Goal: Task Accomplishment & Management: Complete application form

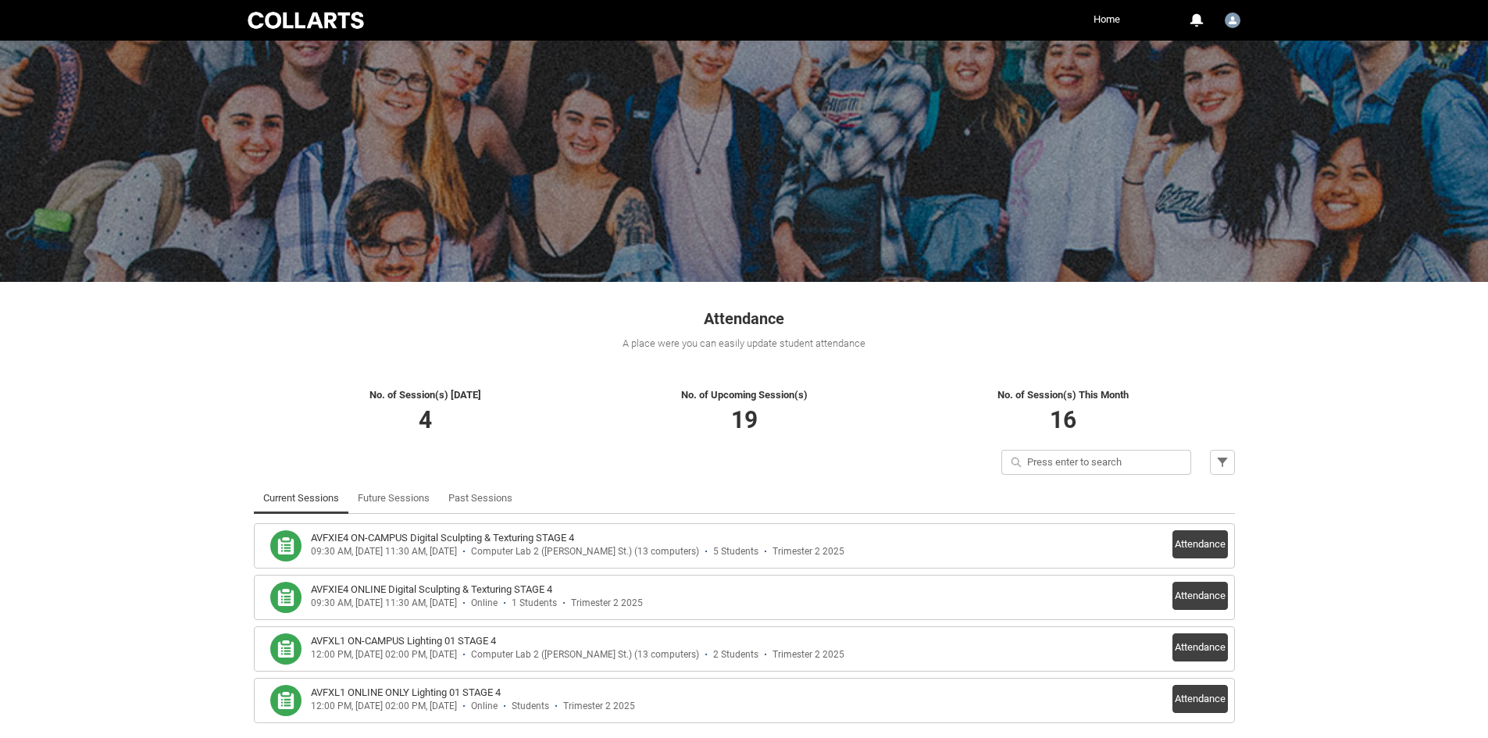
scroll to position [77, 0]
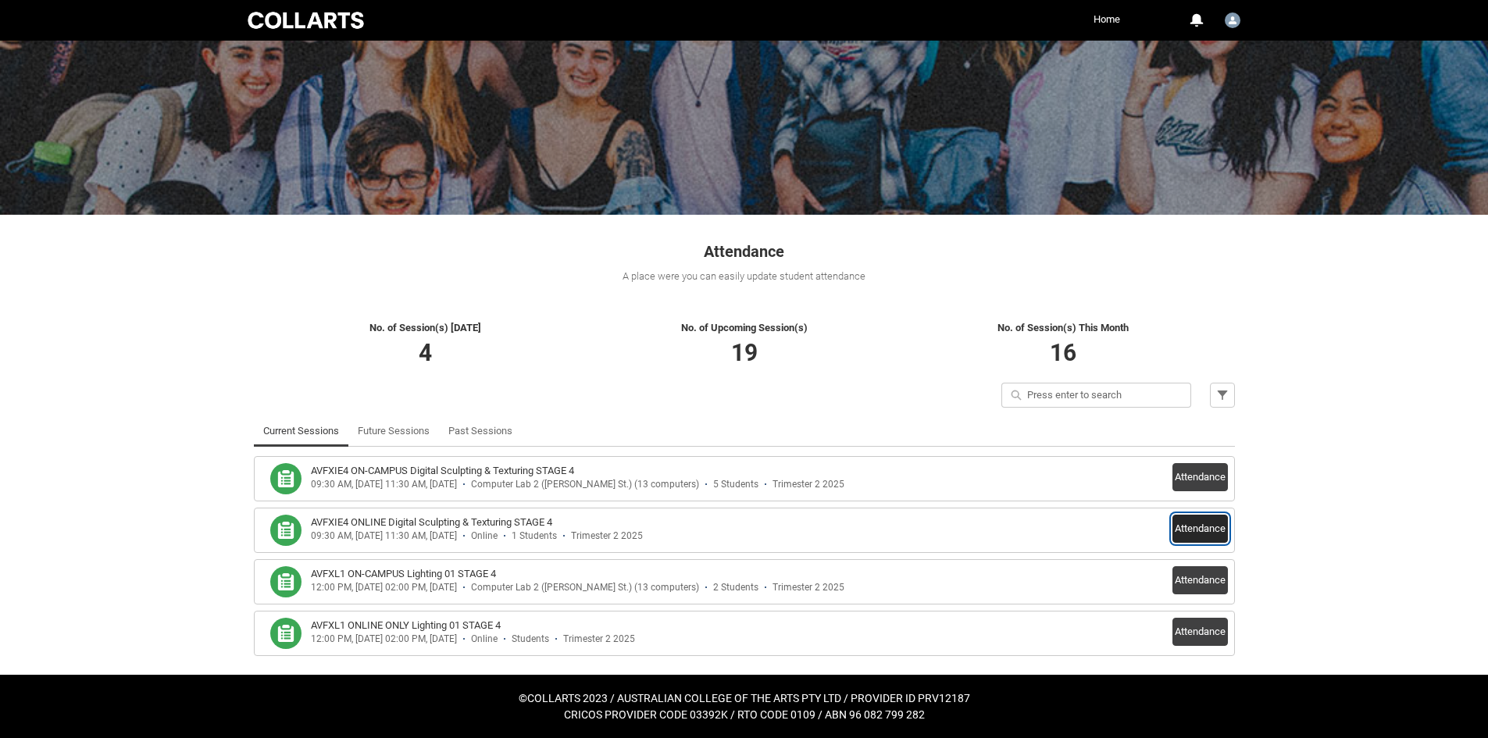
click at [1200, 528] on button "Attendance" at bounding box center [1200, 529] width 55 height 28
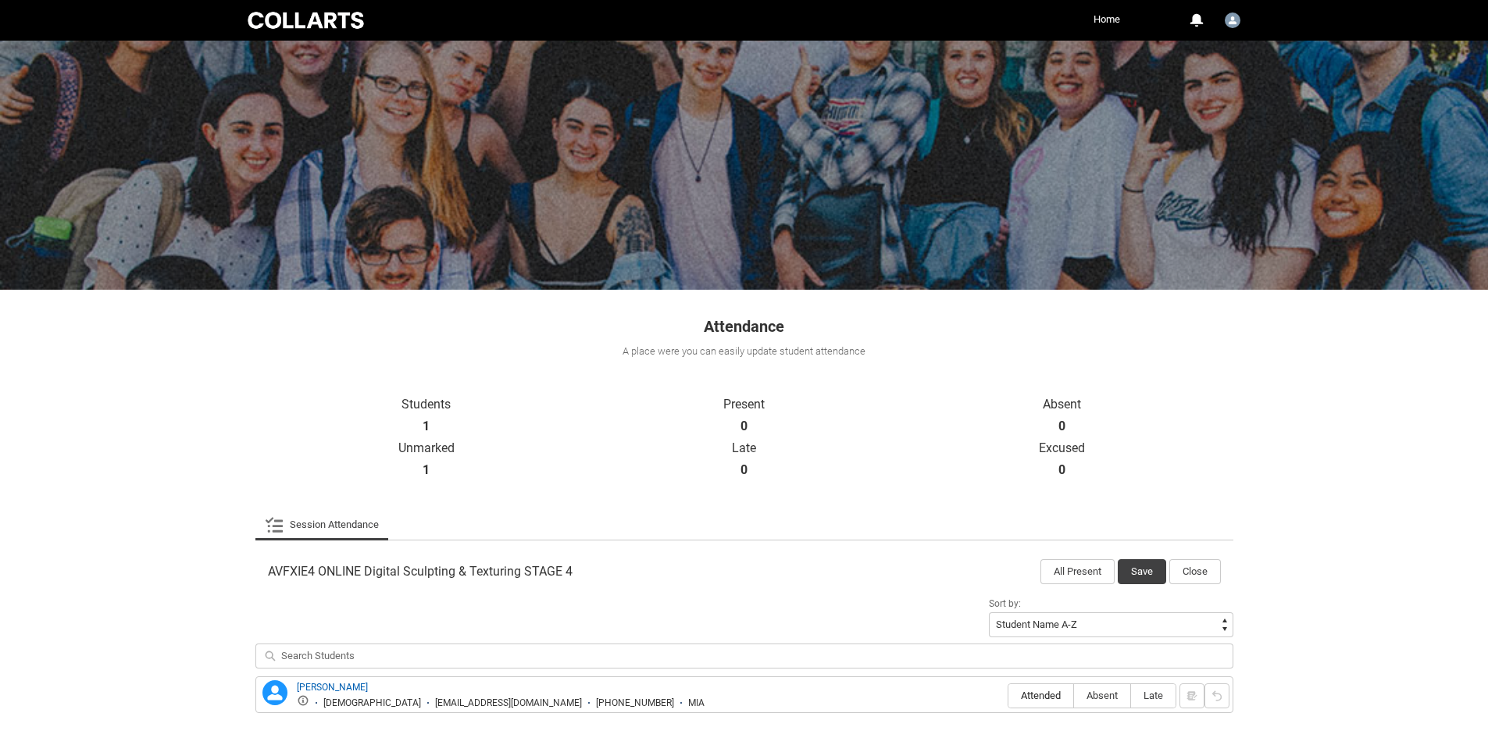
click at [1034, 698] on span "Attended" at bounding box center [1041, 696] width 65 height 12
click at [1009, 696] on input "Attended" at bounding box center [1008, 695] width 1 height 1
type lightning-radio-group "Attended"
radio input "true"
click at [1138, 569] on button "Save" at bounding box center [1142, 571] width 48 height 25
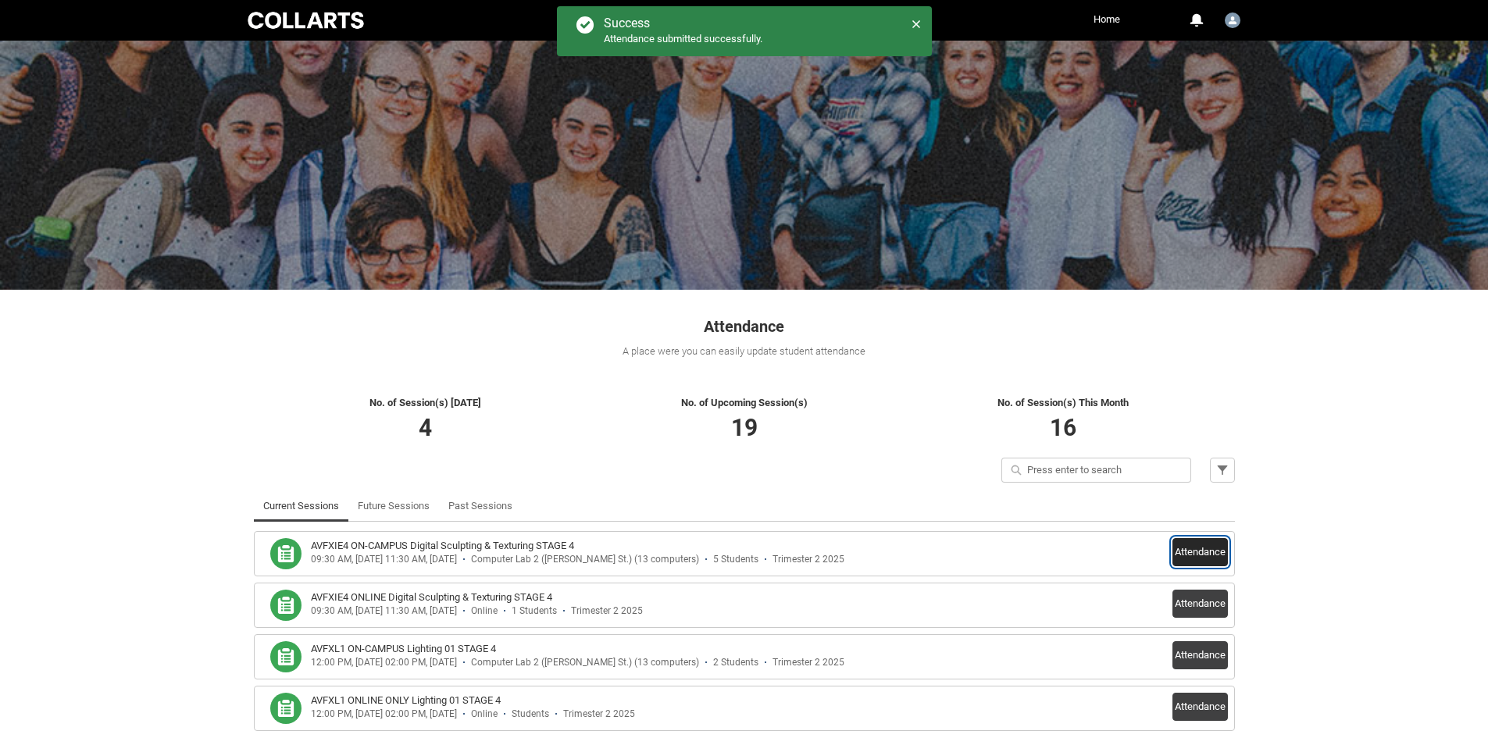
click at [1191, 550] on button "Attendance" at bounding box center [1200, 552] width 55 height 28
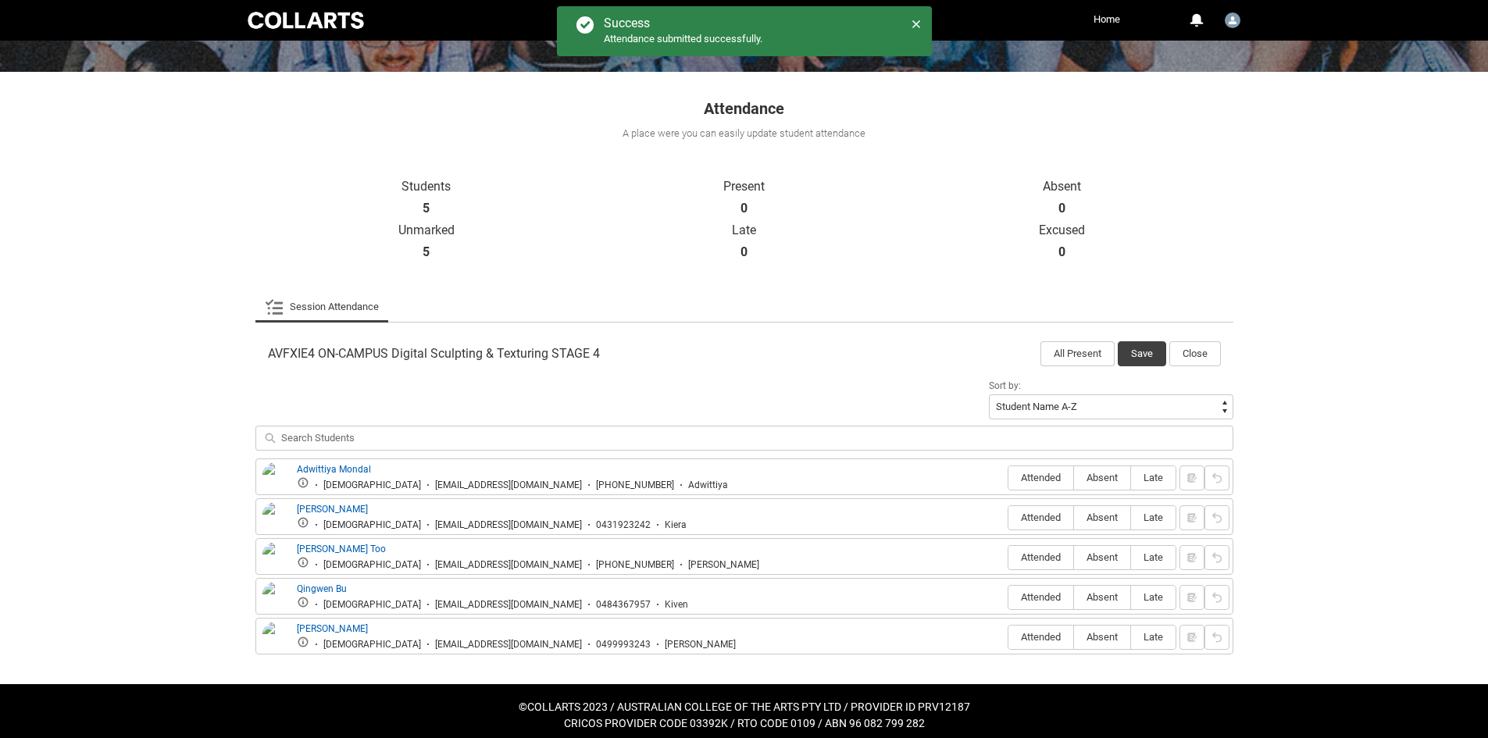
scroll to position [230, 0]
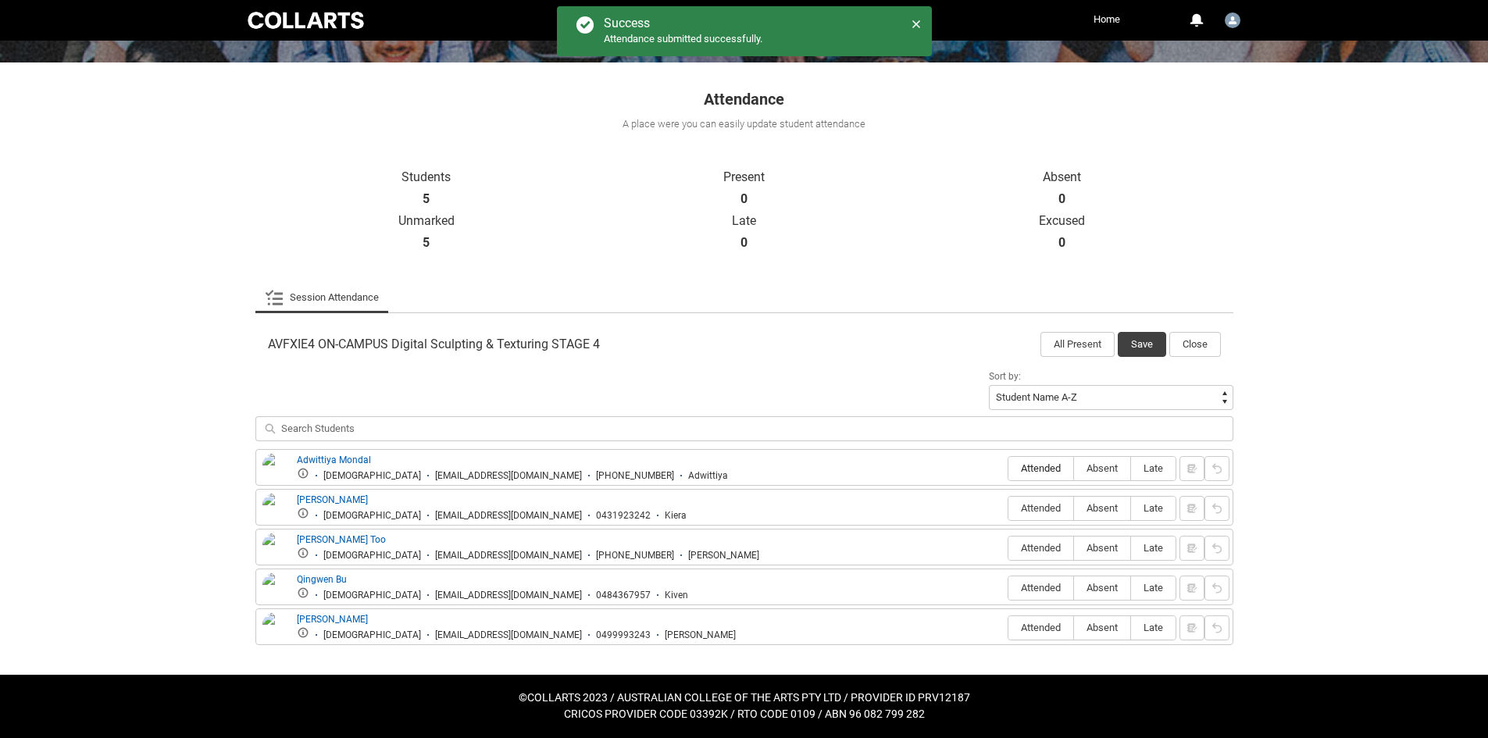
click at [1015, 466] on span "Attended" at bounding box center [1041, 468] width 65 height 12
click at [1009, 468] on input "Attended" at bounding box center [1008, 468] width 1 height 1
type lightning-radio-group "Attended"
radio input "true"
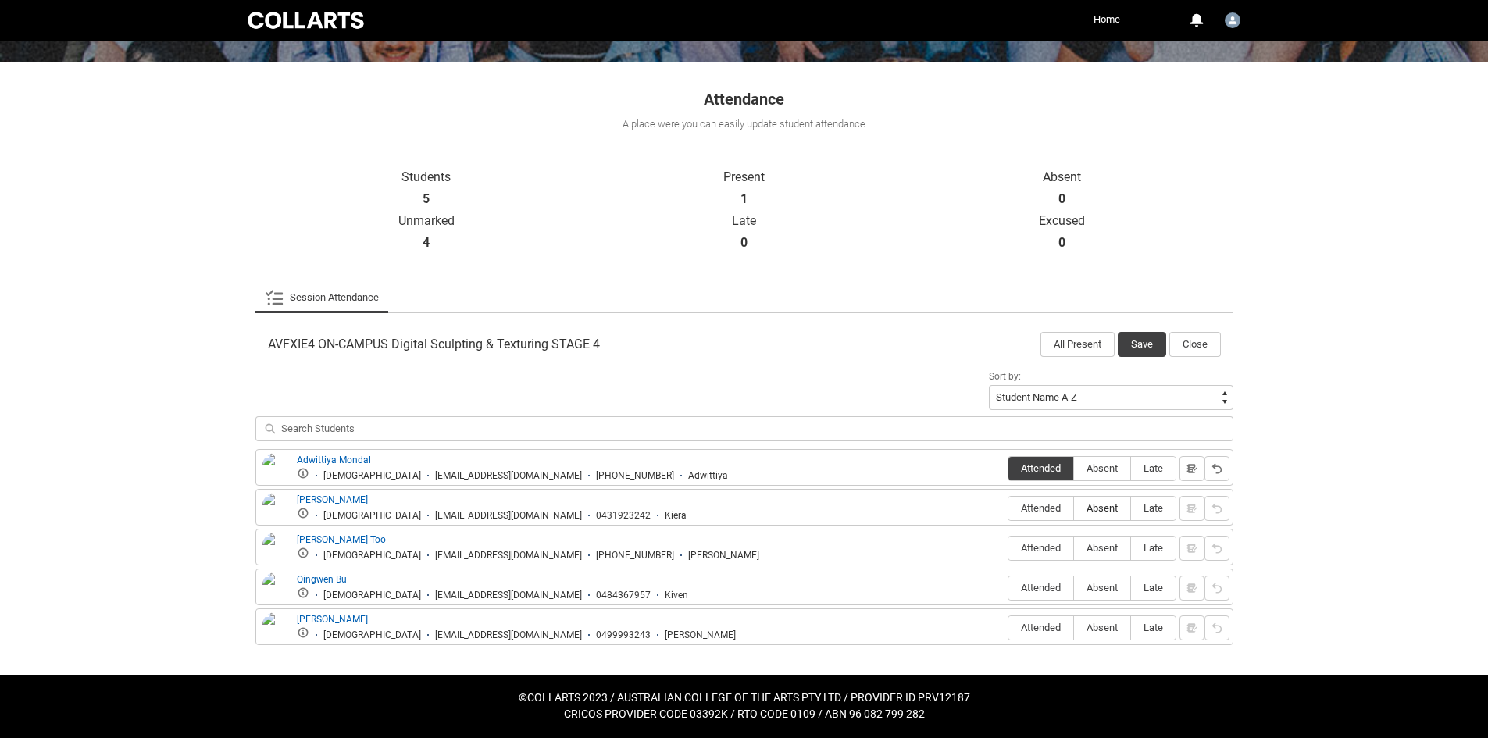
click at [1092, 505] on span "Absent" at bounding box center [1102, 508] width 56 height 12
click at [1074, 508] on input "Absent" at bounding box center [1073, 508] width 1 height 1
type lightning-radio-group "Absent"
radio input "true"
click at [1094, 545] on span "Absent" at bounding box center [1102, 548] width 56 height 12
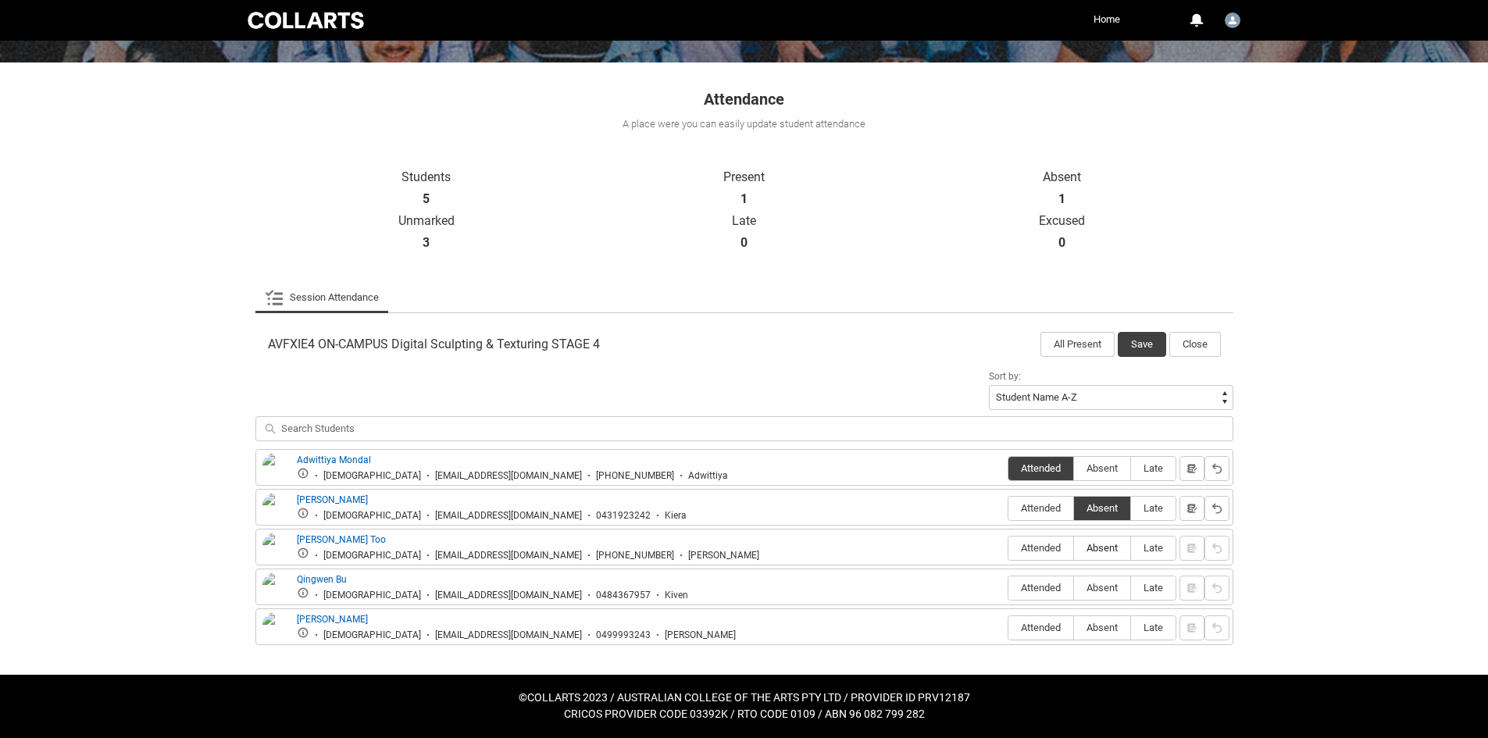
click at [1074, 548] on input "Absent" at bounding box center [1073, 548] width 1 height 1
type lightning-radio-group "Absent"
radio input "true"
click at [1099, 584] on span "Absent" at bounding box center [1102, 588] width 56 height 12
click at [1074, 587] on input "Absent" at bounding box center [1073, 587] width 1 height 1
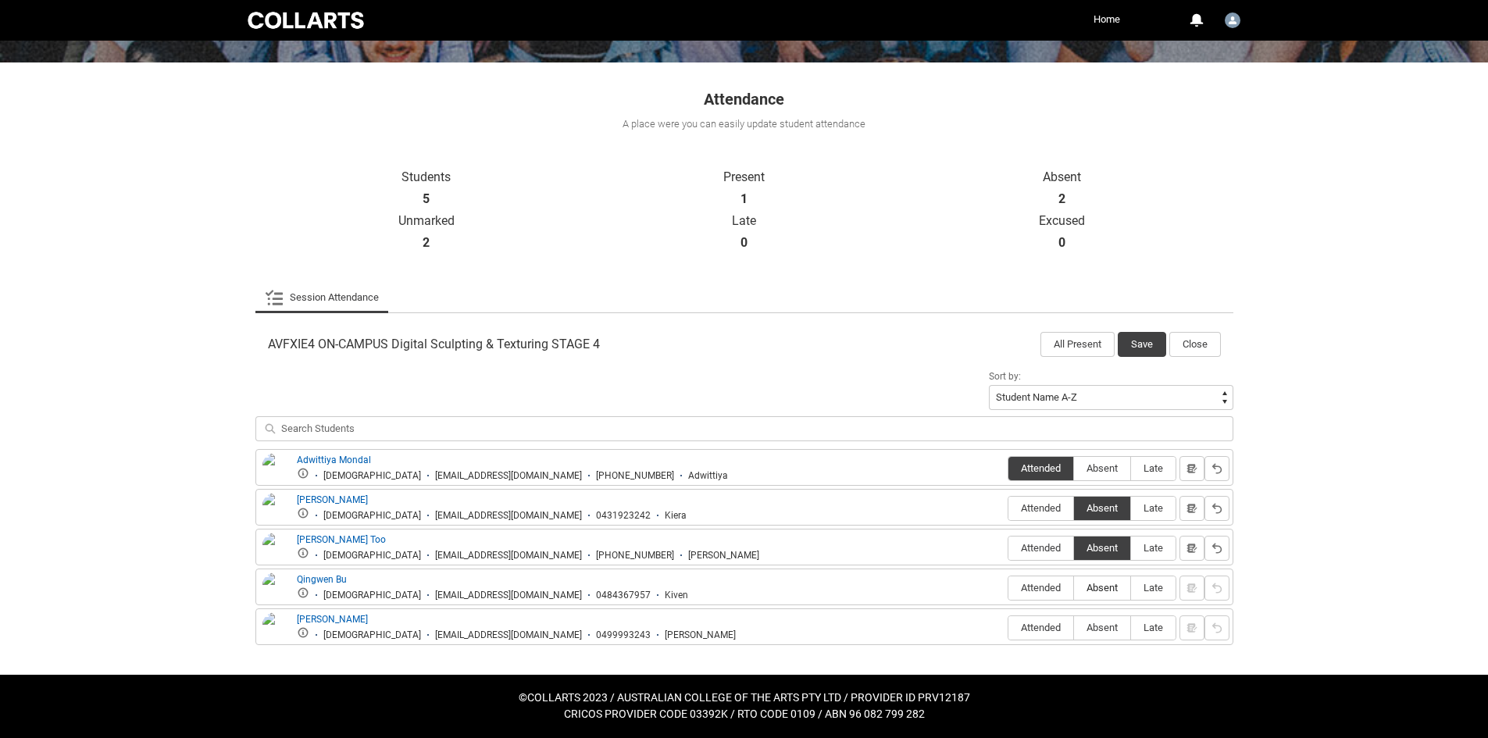
type lightning-radio-group "Absent"
radio input "true"
click at [1088, 631] on span "Absent" at bounding box center [1102, 628] width 56 height 12
click at [1074, 628] on input "Absent" at bounding box center [1073, 627] width 1 height 1
type lightning-radio-group "Absent"
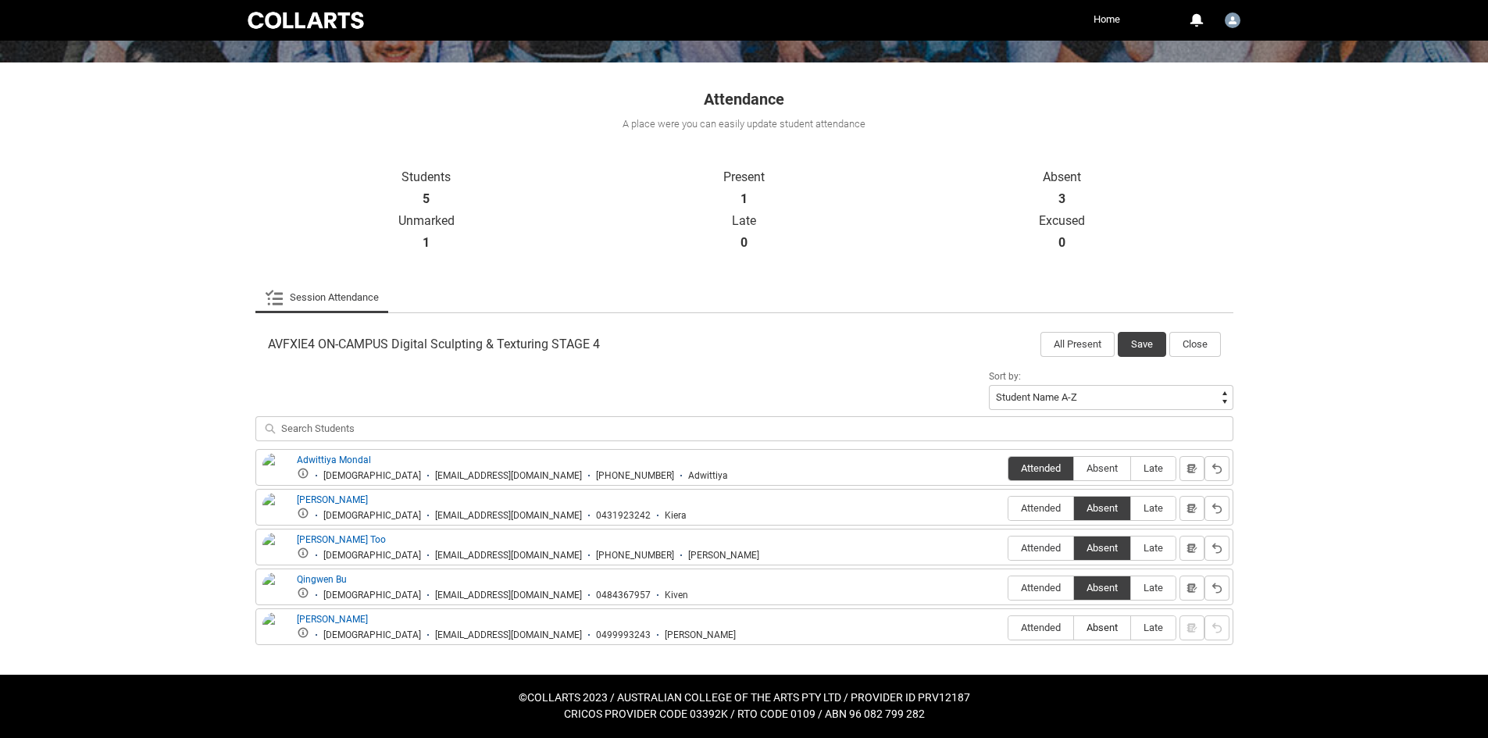
radio input "true"
click at [1149, 348] on button "Save" at bounding box center [1142, 344] width 48 height 25
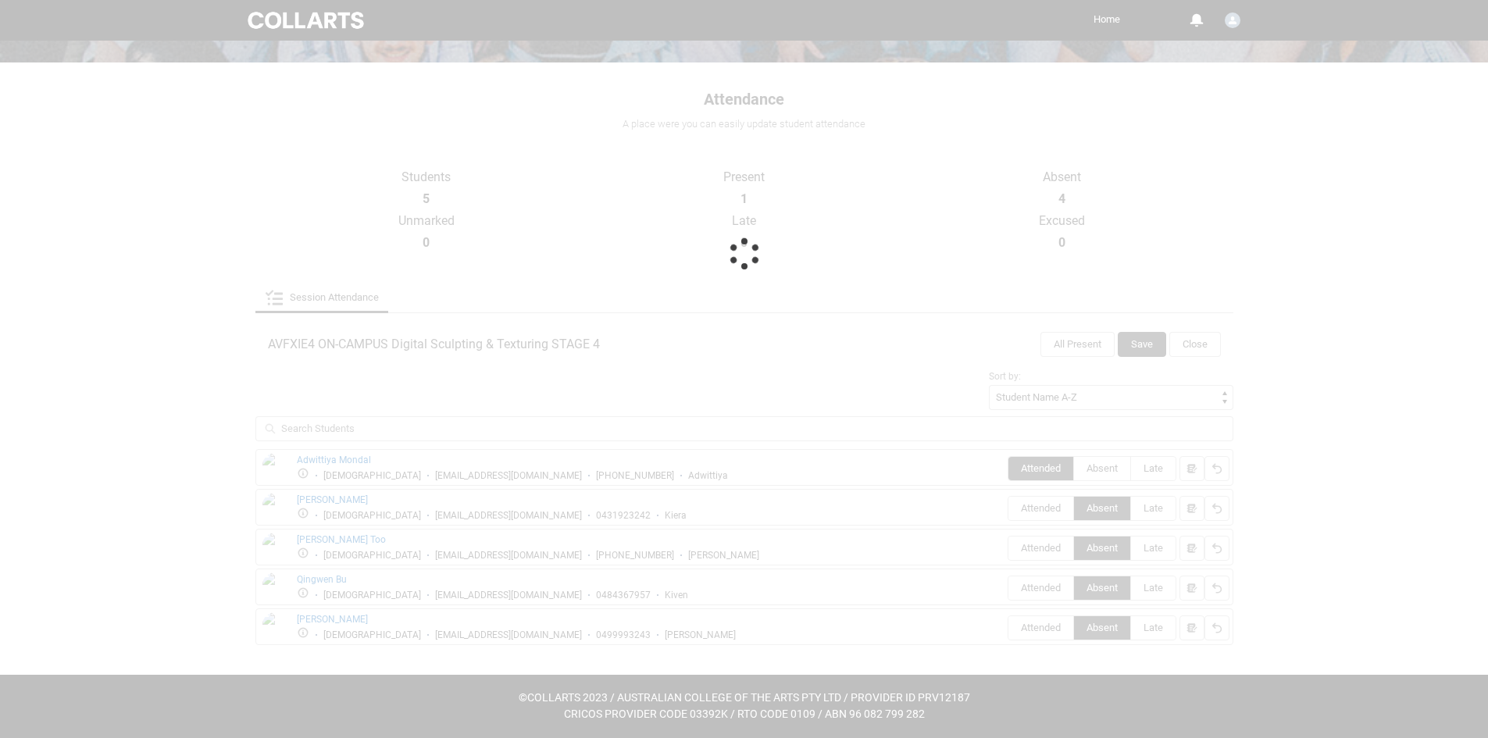
scroll to position [77, 0]
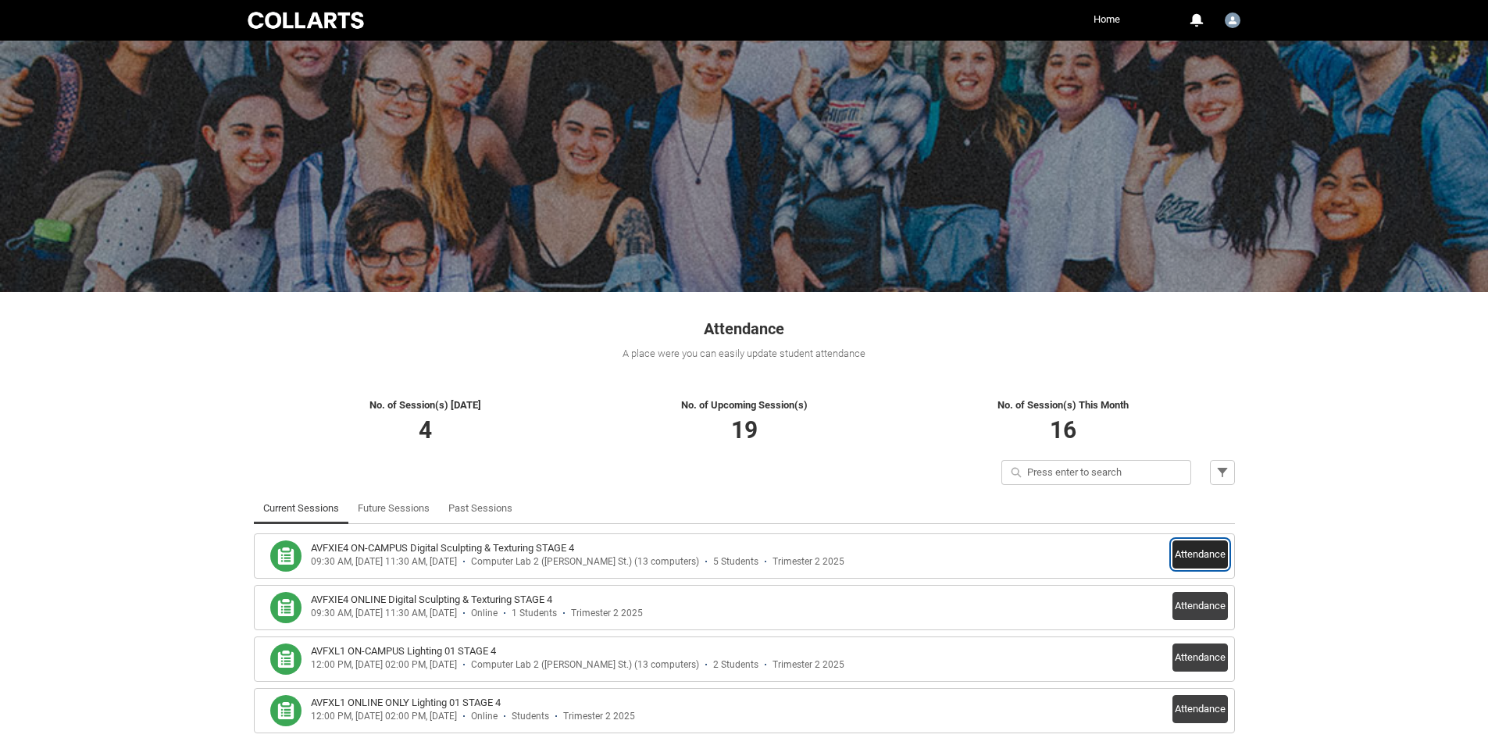
click at [1193, 552] on button "Attendance" at bounding box center [1200, 555] width 55 height 28
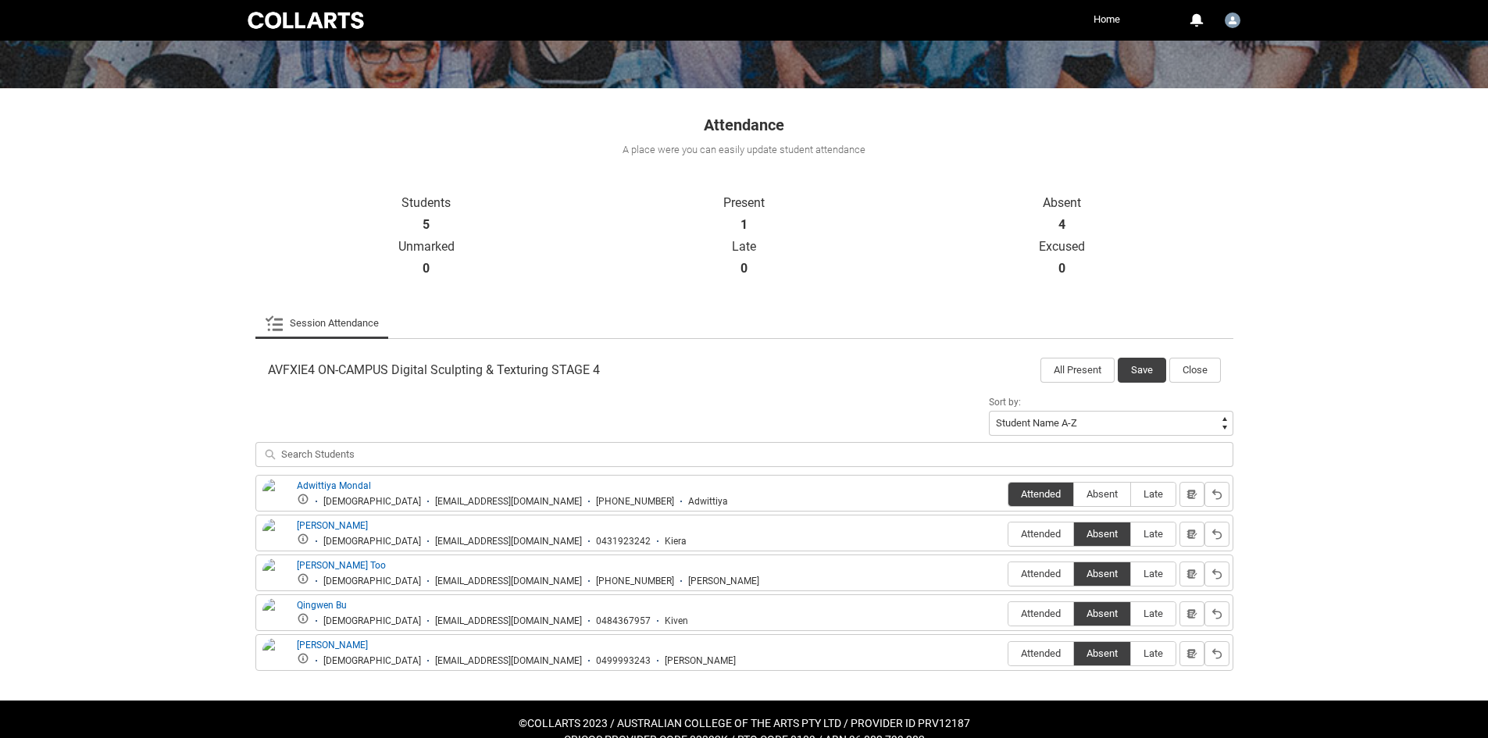
scroll to position [230, 0]
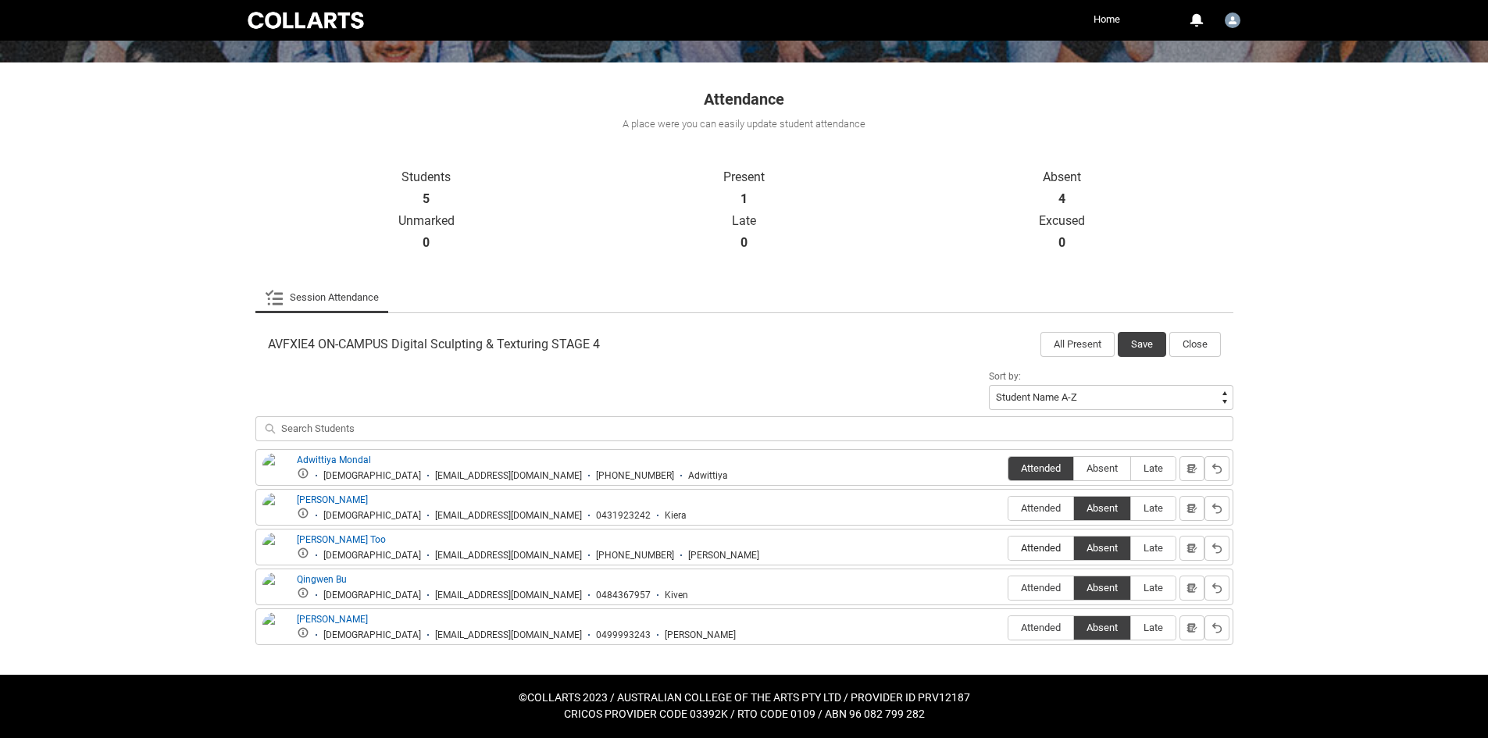
click at [1018, 548] on span "Attended" at bounding box center [1041, 548] width 65 height 12
click at [1009, 548] on input "Attended" at bounding box center [1008, 548] width 1 height 1
type lightning-radio-group "Attended"
radio input "true"
click at [1144, 339] on button "Save" at bounding box center [1142, 344] width 48 height 25
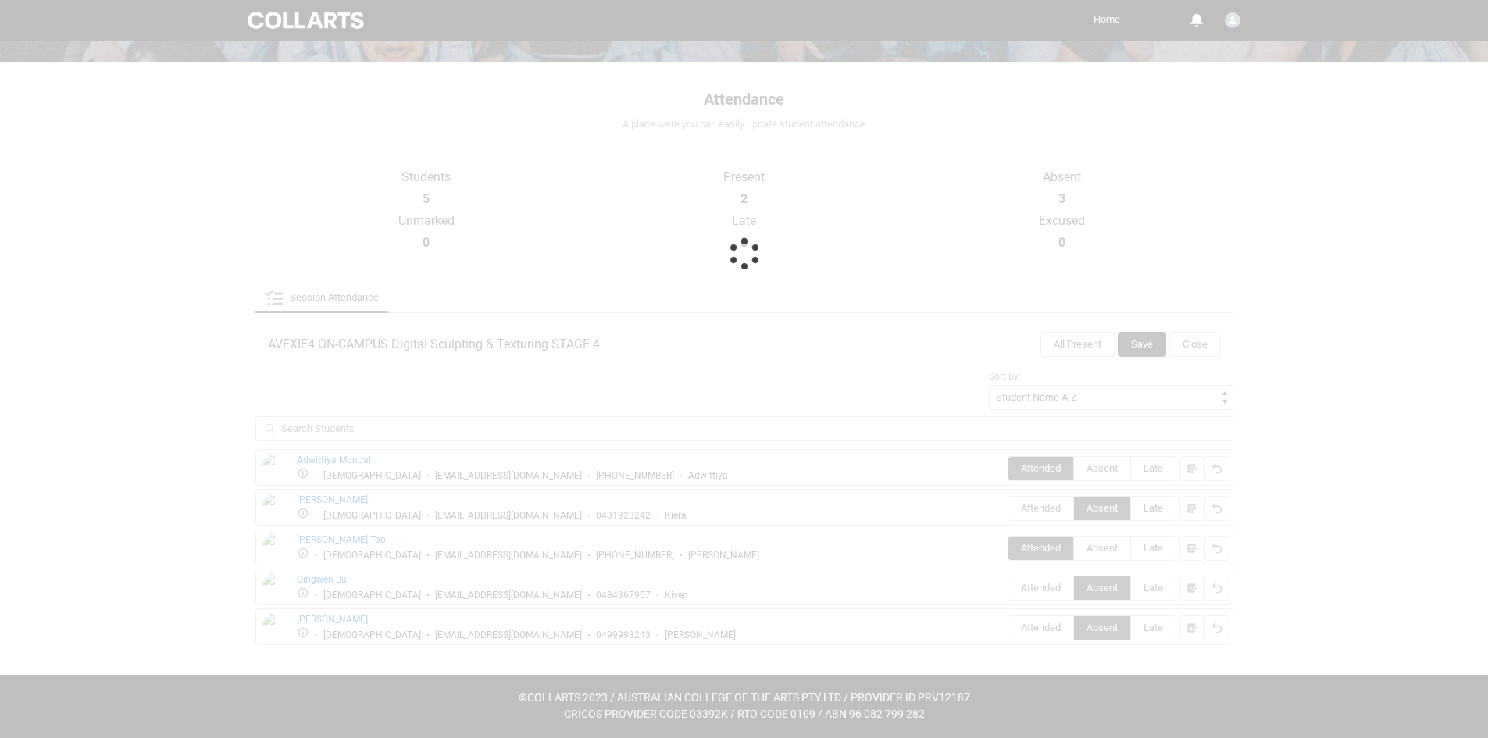
scroll to position [77, 0]
